Goal: Information Seeking & Learning: Learn about a topic

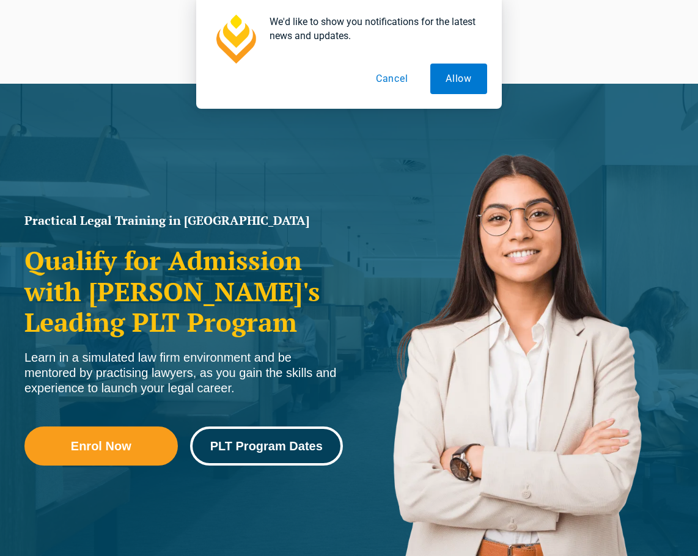
click at [261, 449] on span "PLT Program Dates" at bounding box center [266, 446] width 112 height 12
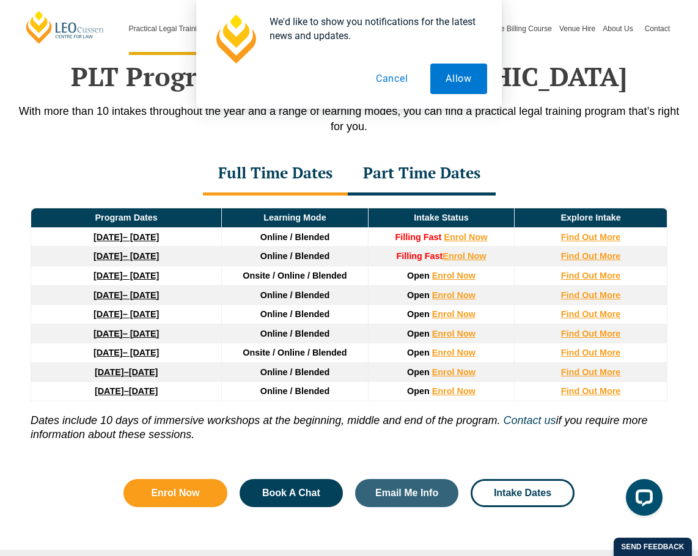
click at [380, 78] on button "Cancel" at bounding box center [391, 79] width 63 height 31
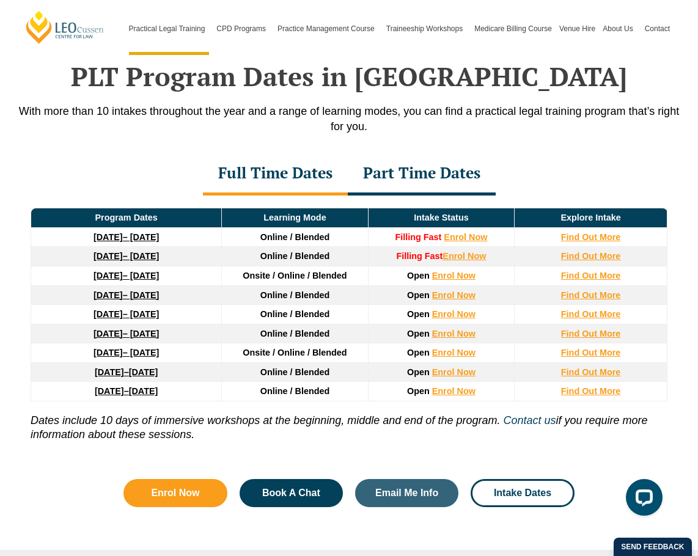
click at [409, 175] on div "Part Time Dates" at bounding box center [422, 174] width 148 height 43
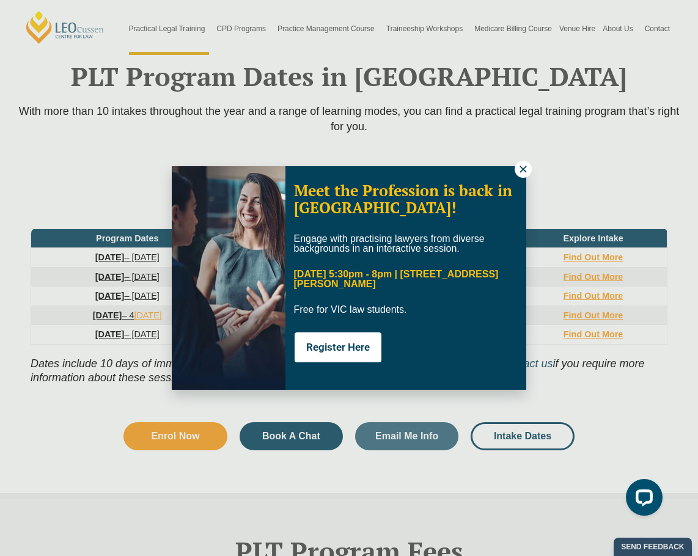
click at [522, 172] on icon at bounding box center [522, 169] width 11 height 11
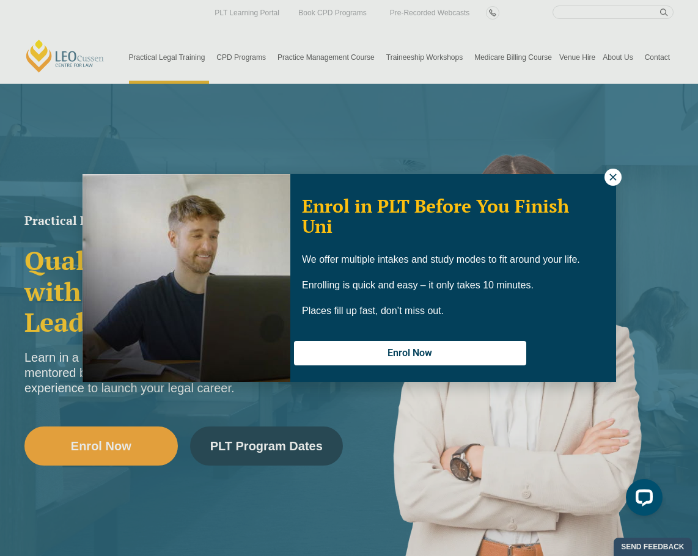
click at [616, 177] on icon at bounding box center [612, 177] width 11 height 11
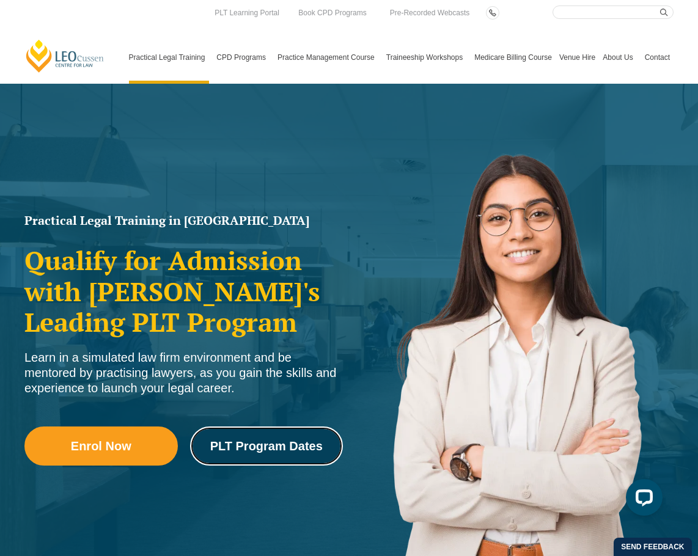
click at [294, 442] on span "PLT Program Dates" at bounding box center [266, 446] width 112 height 12
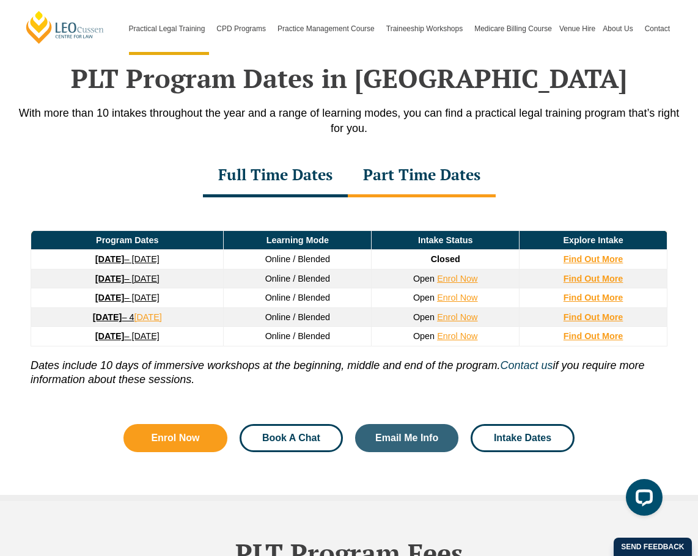
scroll to position [1583, 0]
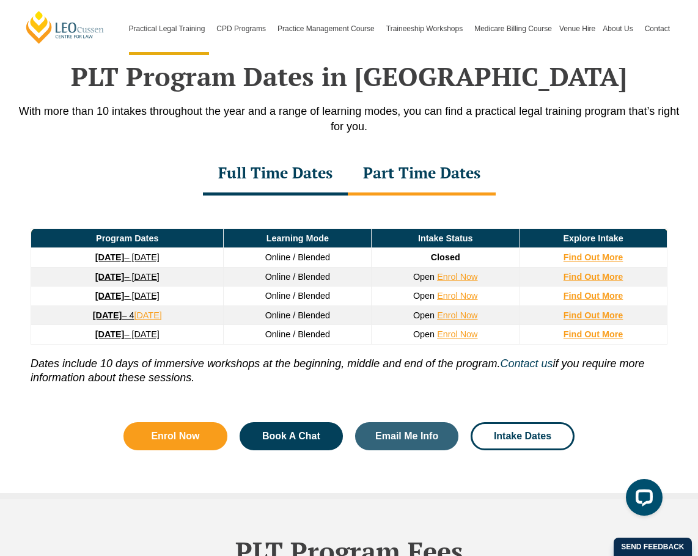
click at [419, 175] on div "Part Time Dates" at bounding box center [422, 174] width 148 height 43
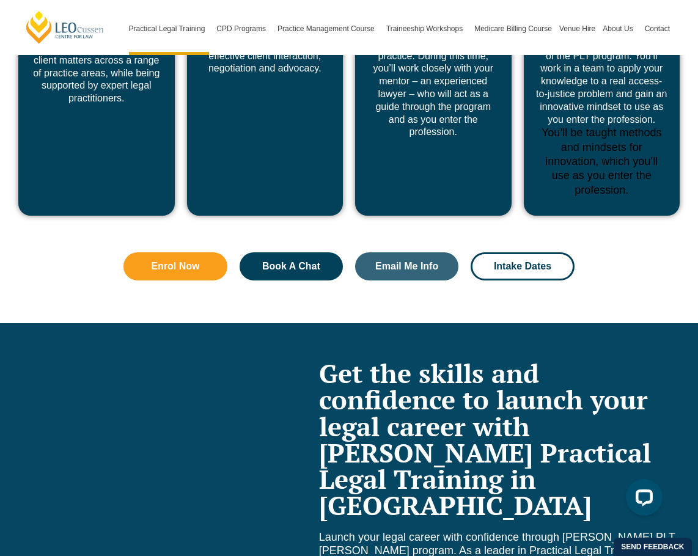
scroll to position [4817, 0]
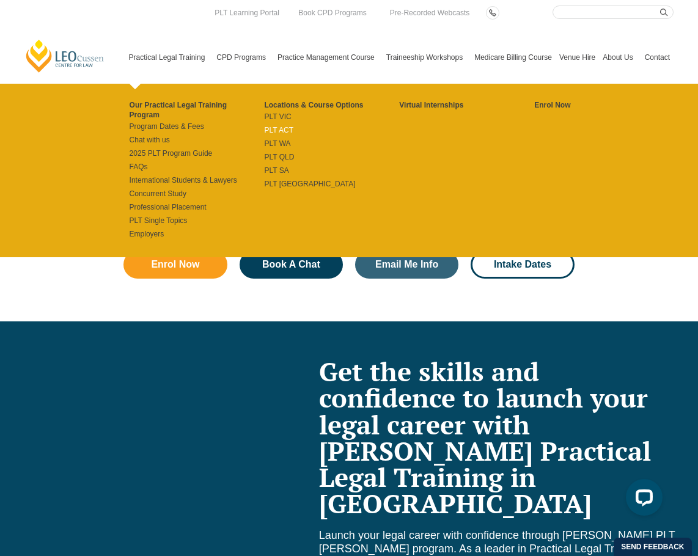
click at [264, 126] on link "PLT ACT" at bounding box center [331, 130] width 135 height 10
